Goal: Ask a question

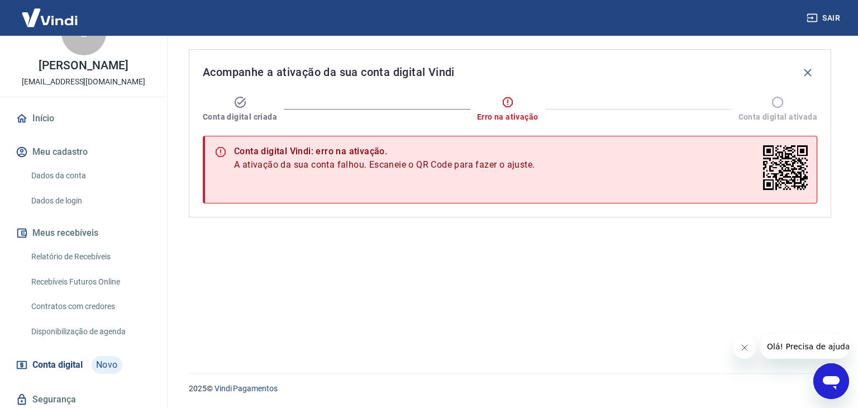
scroll to position [71, 0]
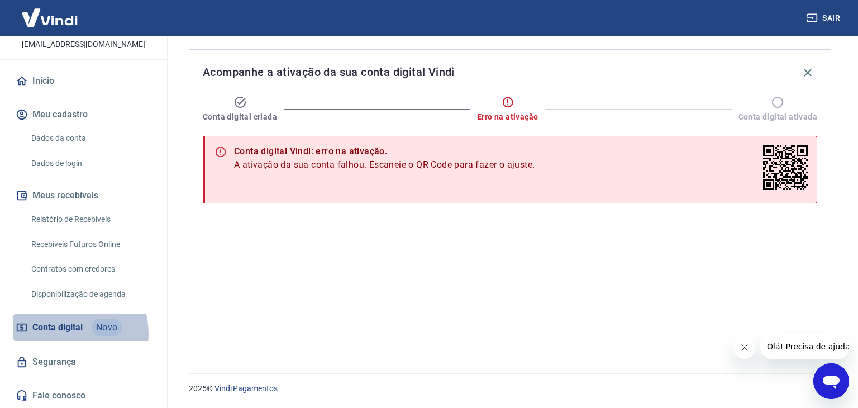
click at [67, 333] on span "Conta digital" at bounding box center [57, 327] width 50 height 16
click at [835, 378] on icon "Abrir janela de mensagens" at bounding box center [830, 382] width 17 height 13
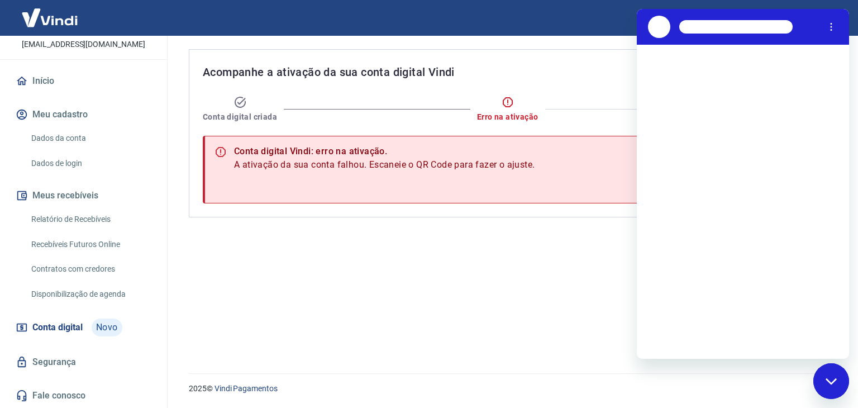
scroll to position [0, 0]
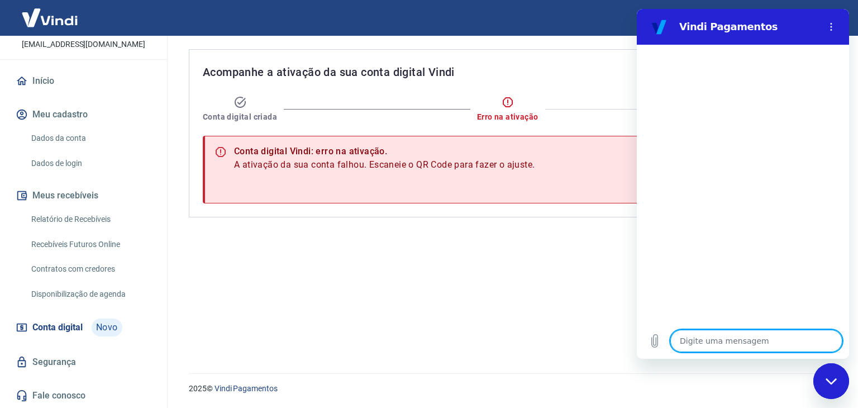
click at [724, 342] on textarea at bounding box center [756, 340] width 172 height 22
type textarea "o"
type textarea "x"
type textarea "oi"
type textarea "x"
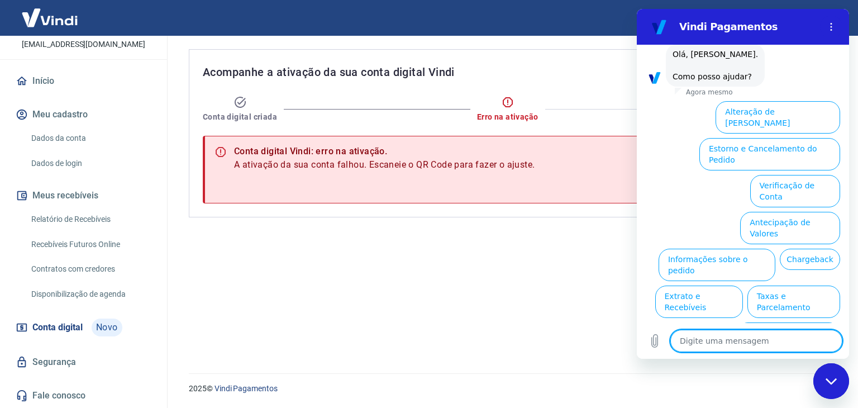
scroll to position [65, 0]
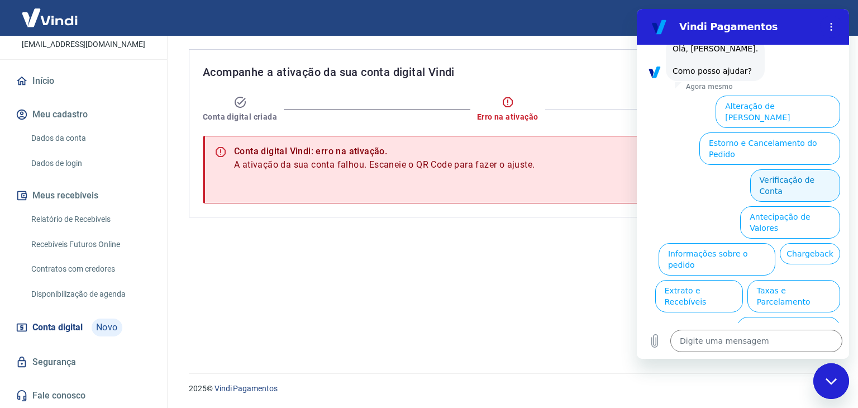
click at [800, 169] on button "Verificação de Conta" at bounding box center [795, 185] width 90 height 32
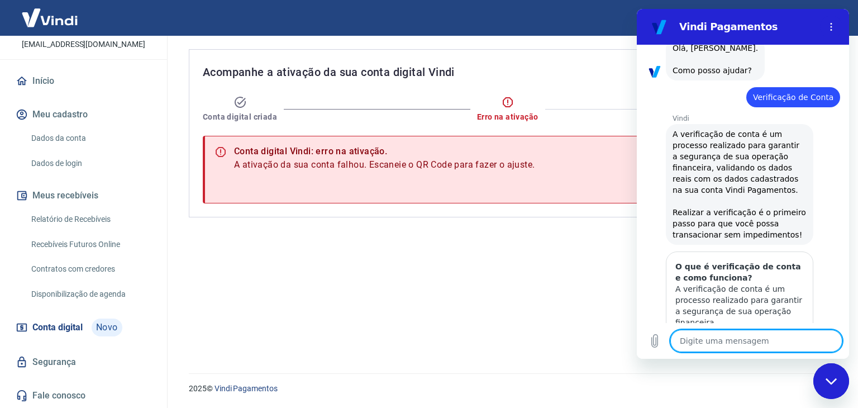
scroll to position [178, 0]
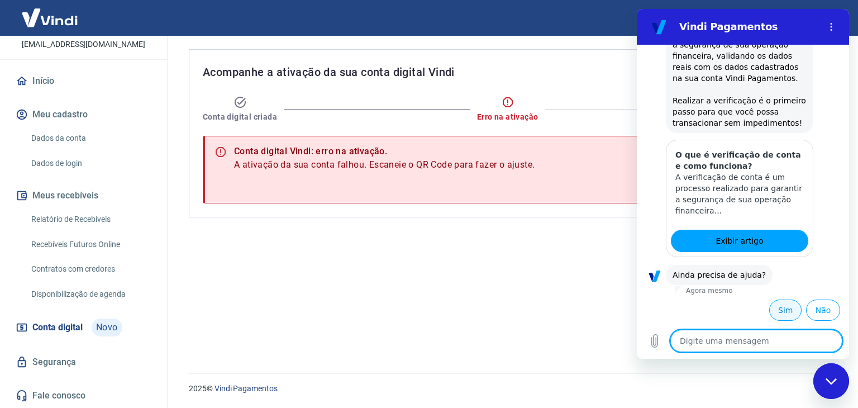
click at [784, 313] on button "Sim" at bounding box center [785, 309] width 32 height 21
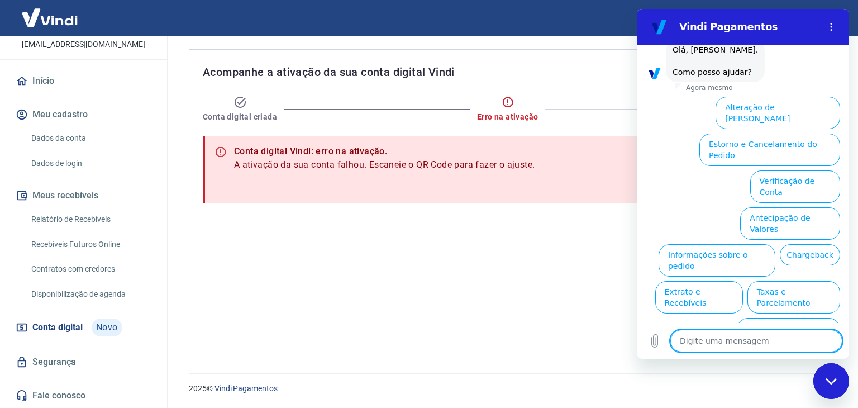
scroll to position [467, 0]
click at [802, 169] on button "Verificação de Conta" at bounding box center [795, 185] width 90 height 32
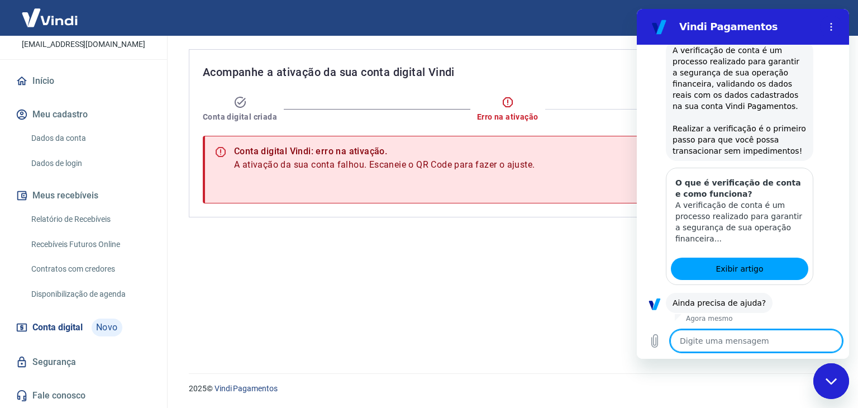
scroll to position [580, 0]
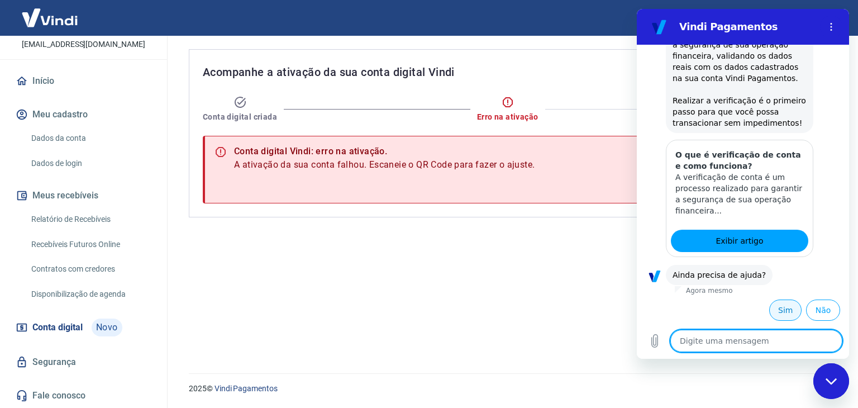
click at [778, 308] on button "Sim" at bounding box center [785, 309] width 32 height 21
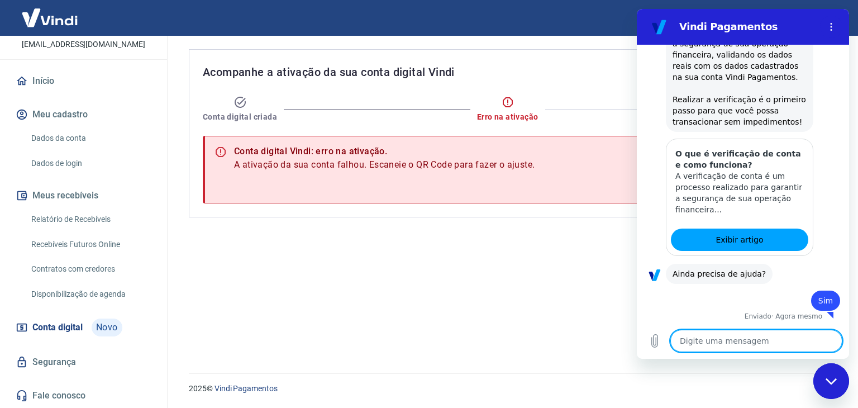
click at [757, 346] on textarea at bounding box center [756, 340] width 172 height 22
type textarea "x"
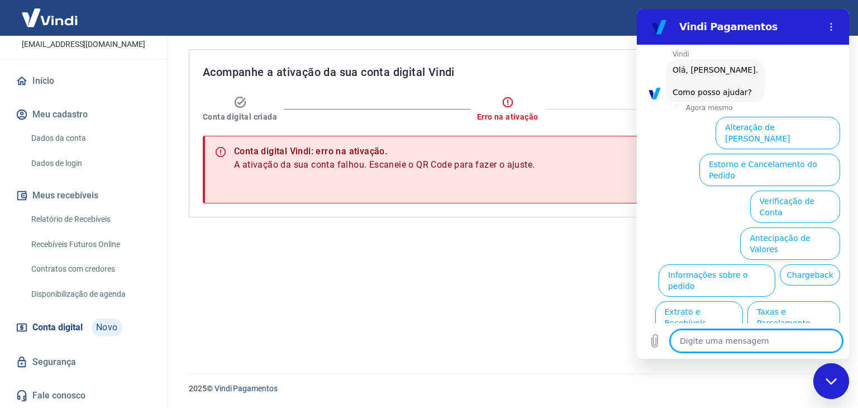
scroll to position [869, 0]
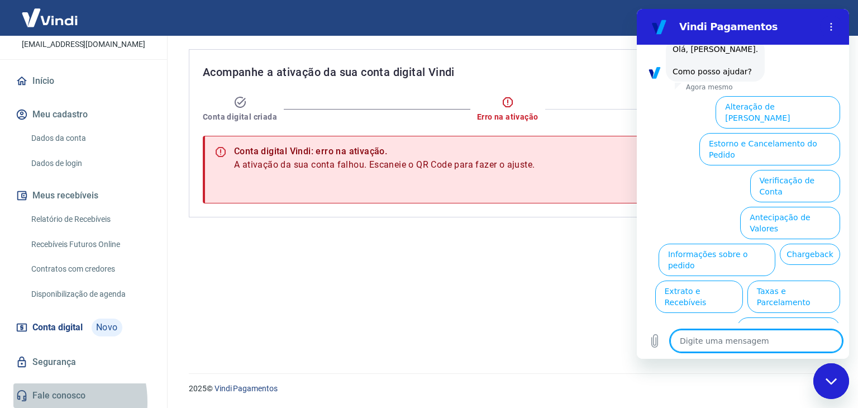
click at [40, 401] on link "Fale conosco" at bounding box center [83, 395] width 140 height 25
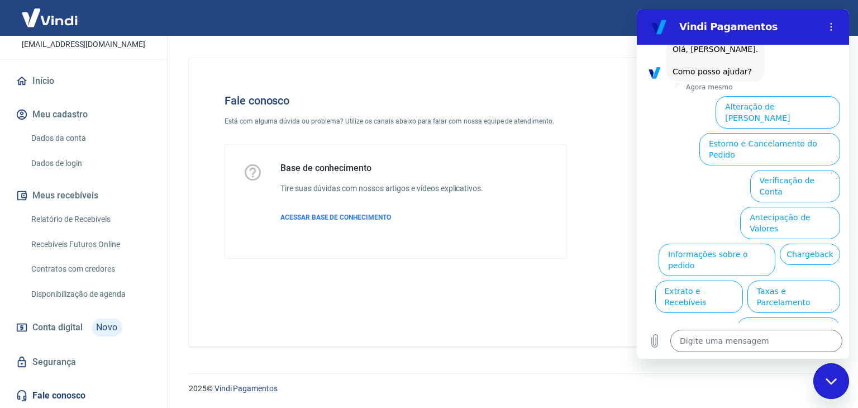
click at [378, 222] on p "ACESSAR BASE DE CONHECIMENTO" at bounding box center [381, 217] width 203 height 10
